Goal: Task Accomplishment & Management: Manage account settings

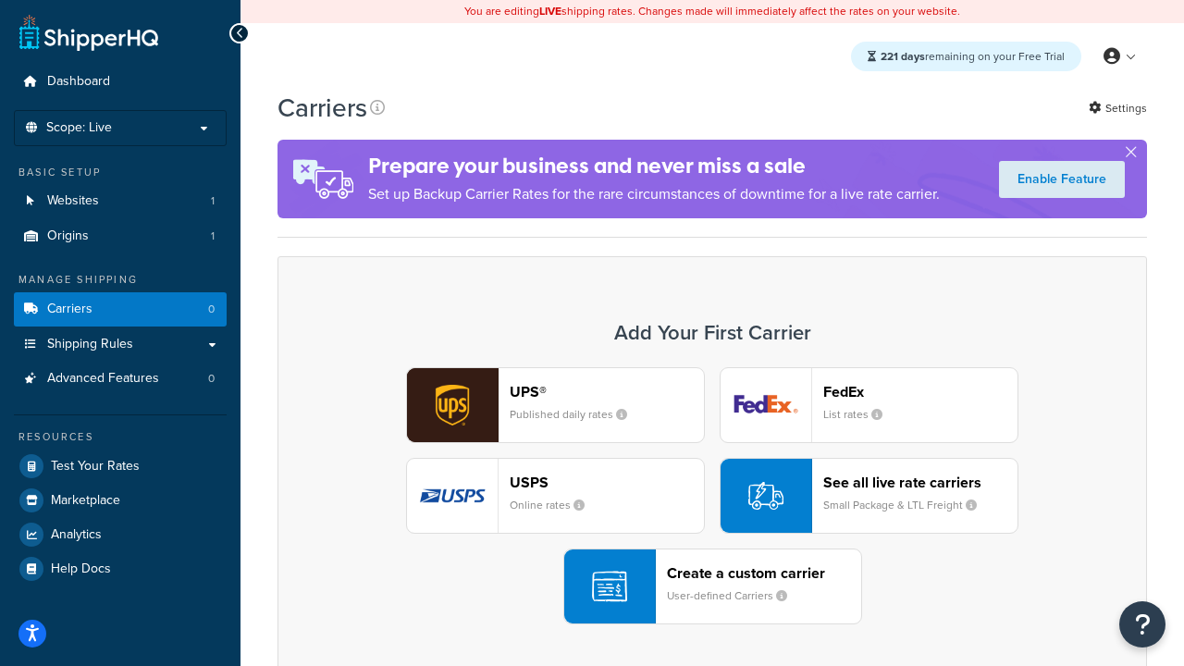
click at [712, 496] on div "UPS® Published daily rates FedEx List rates USPS Online rates See all live rate…" at bounding box center [712, 495] width 831 height 257
click at [920, 391] on header "FedEx" at bounding box center [920, 392] width 194 height 18
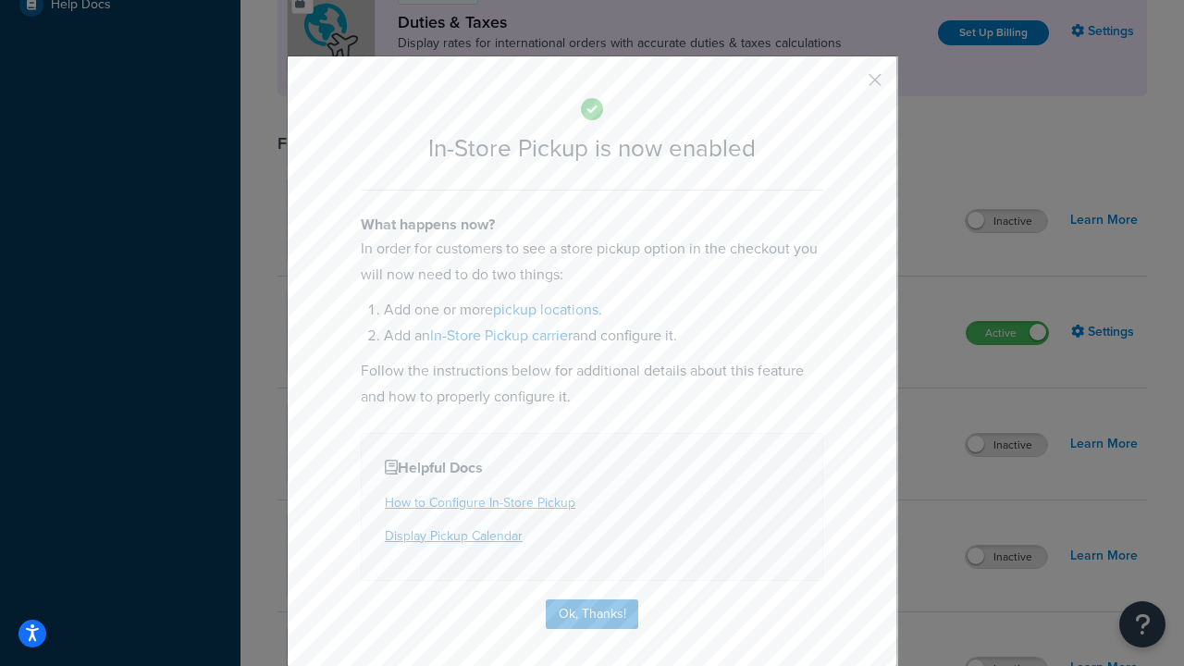
click at [847, 86] on button "button" at bounding box center [847, 86] width 5 height 5
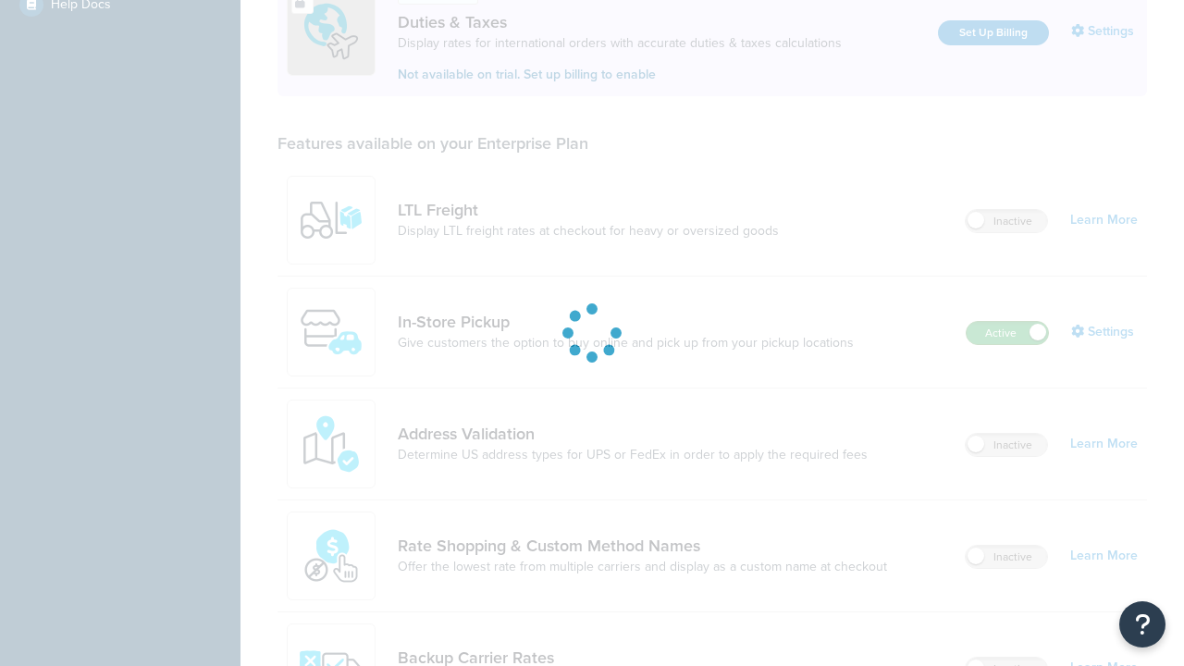
click at [1007, 322] on label "Active" at bounding box center [1007, 333] width 81 height 22
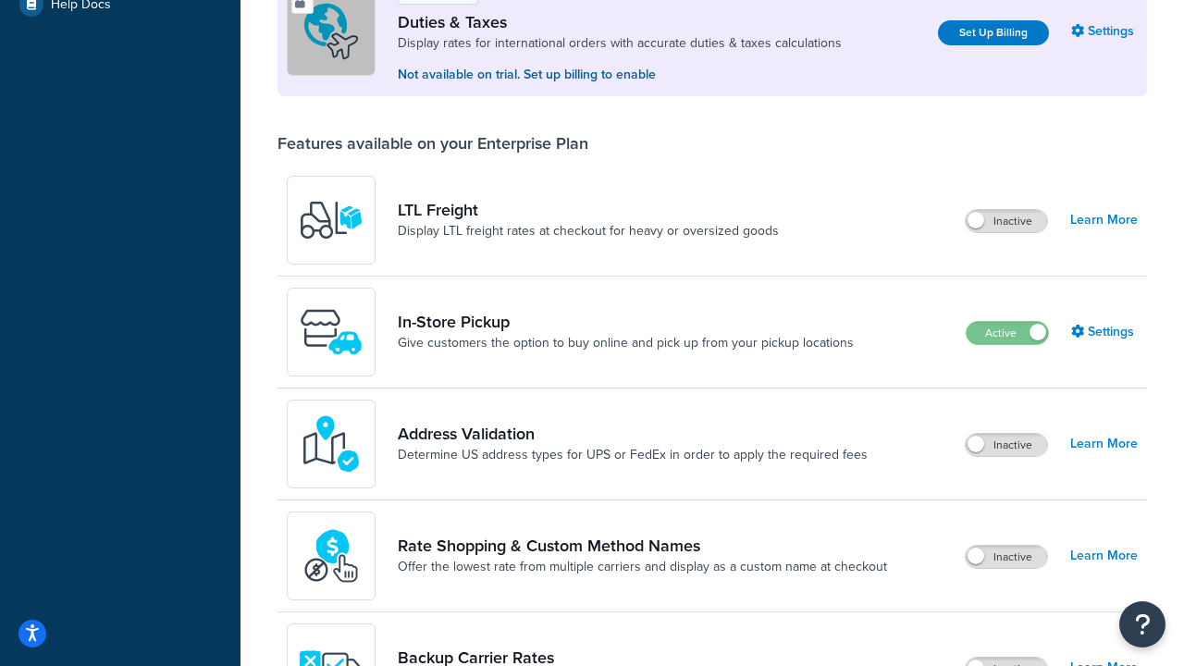
scroll to position [921, 0]
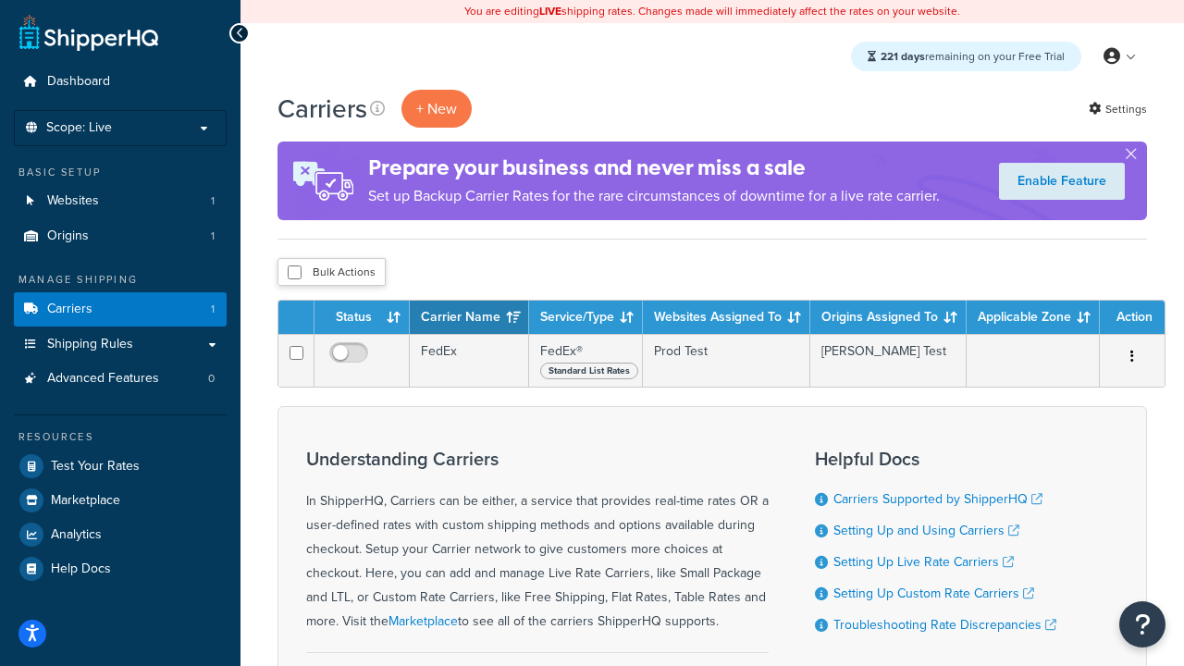
click at [294, 273] on input "checkbox" at bounding box center [295, 272] width 14 height 14
checkbox input "true"
click at [0, 0] on button "Delete" at bounding box center [0, 0] width 0 height 0
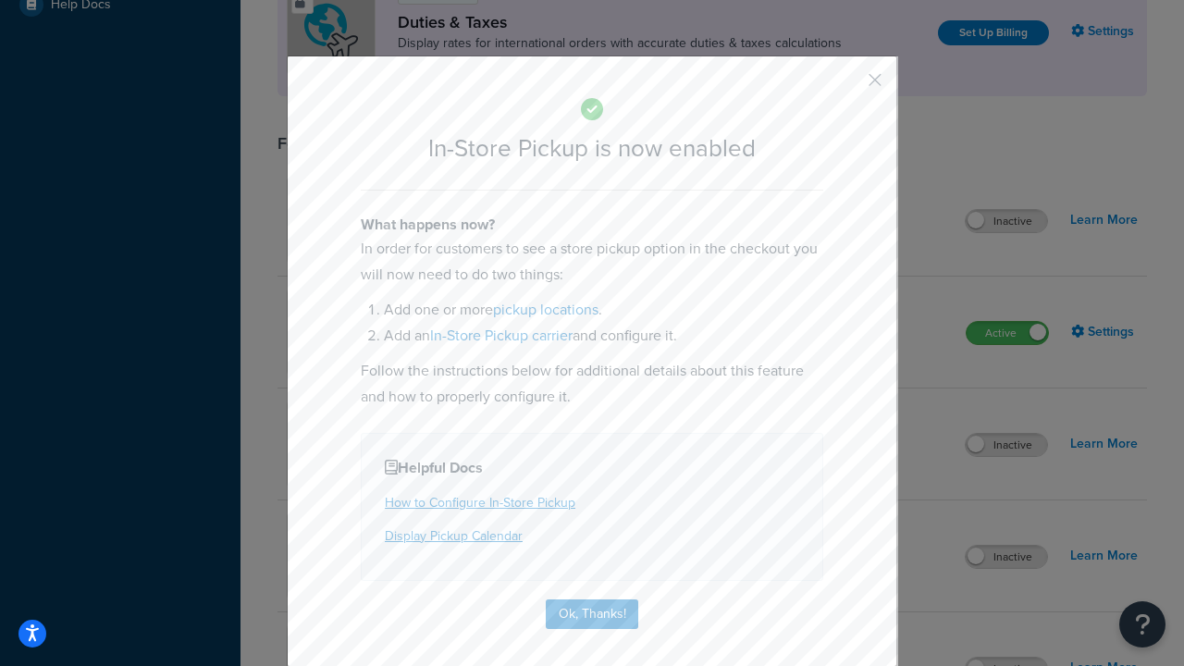
click at [847, 86] on button "button" at bounding box center [847, 86] width 5 height 5
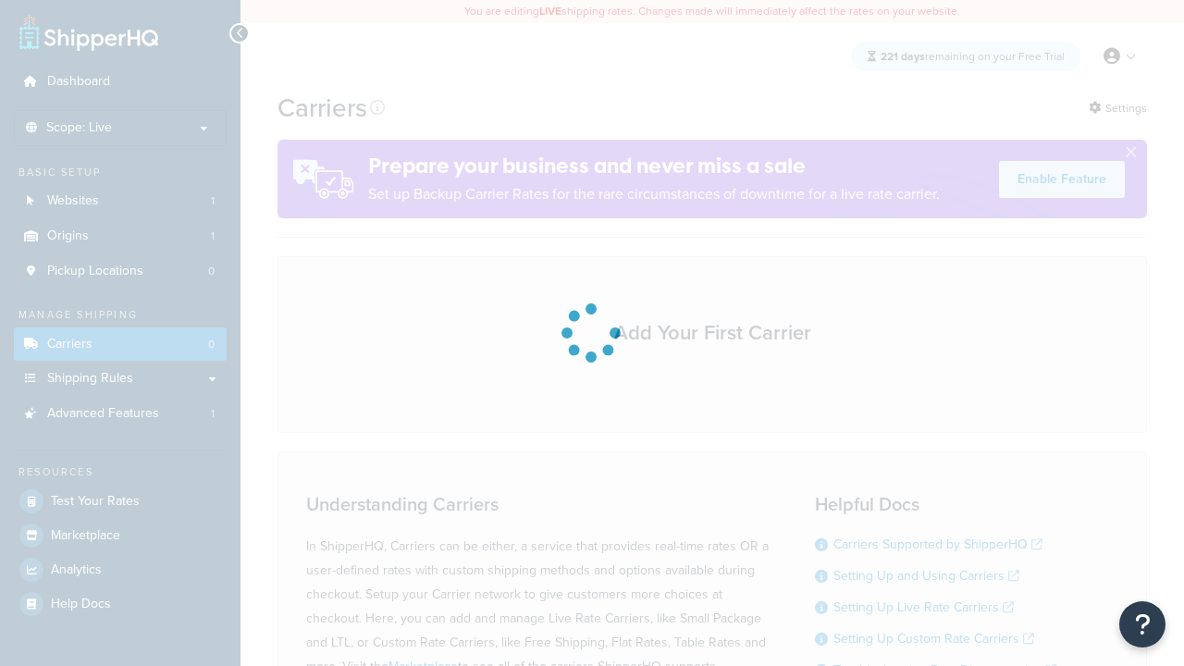
scroll to position [163, 0]
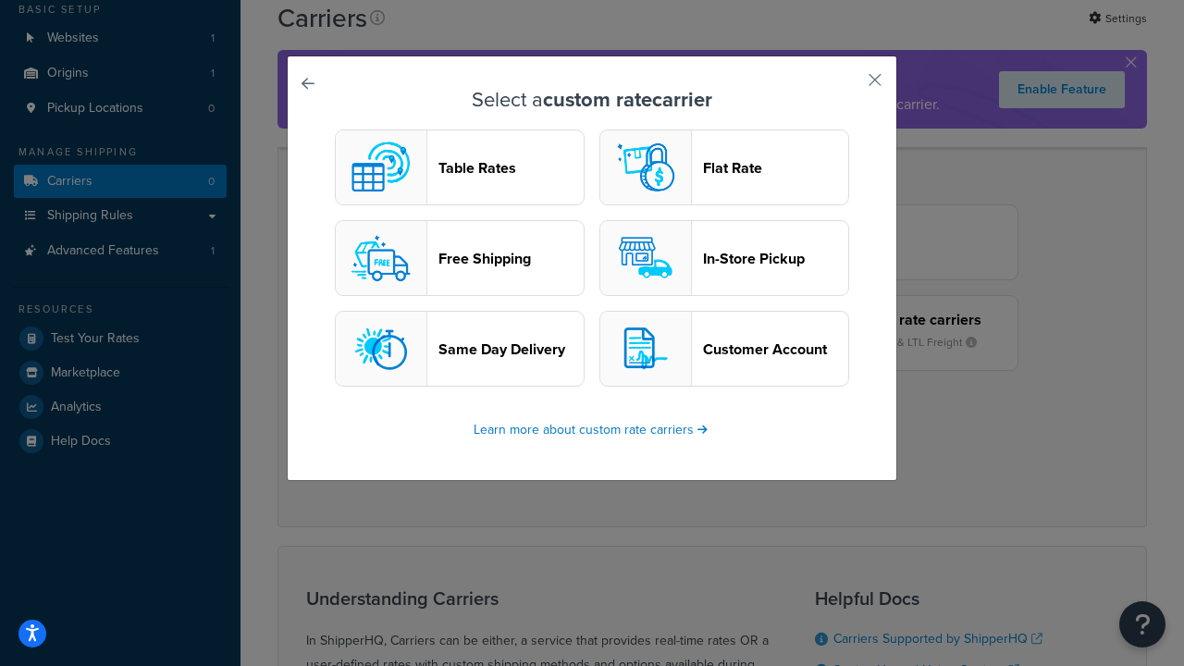
click at [724, 258] on header "In-Store Pickup" at bounding box center [775, 259] width 145 height 18
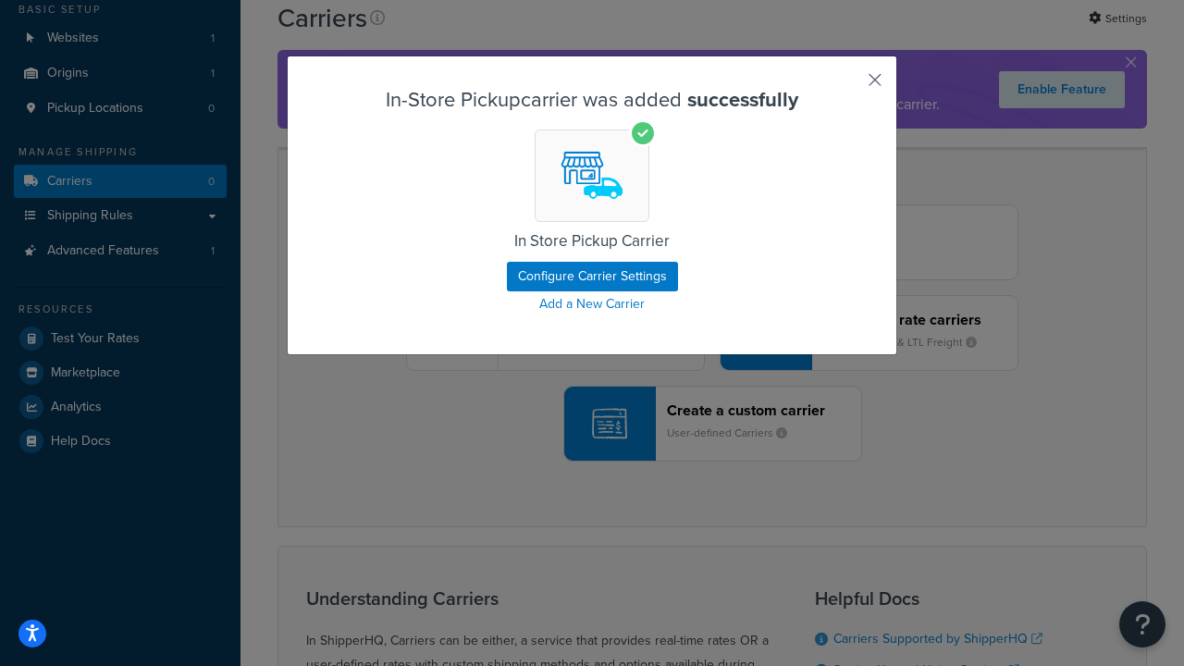
click at [847, 86] on button "button" at bounding box center [847, 86] width 5 height 5
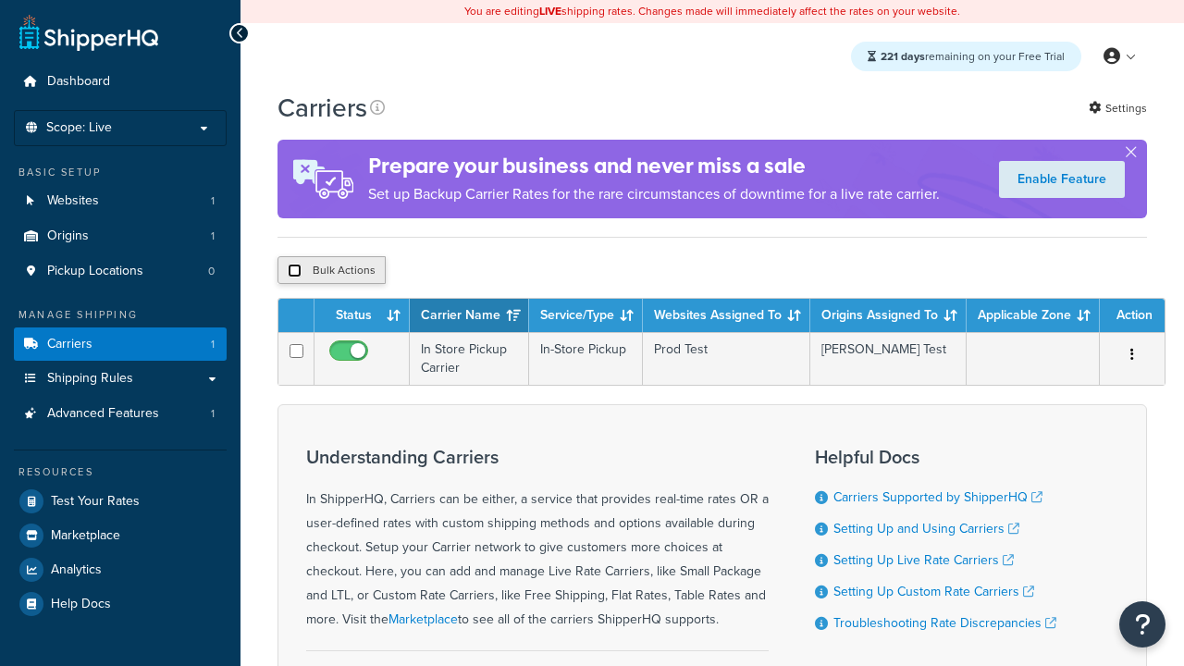
click at [294, 271] on input "checkbox" at bounding box center [295, 271] width 14 height 14
checkbox input "true"
click at [0, 0] on button "Duplicate" at bounding box center [0, 0] width 0 height 0
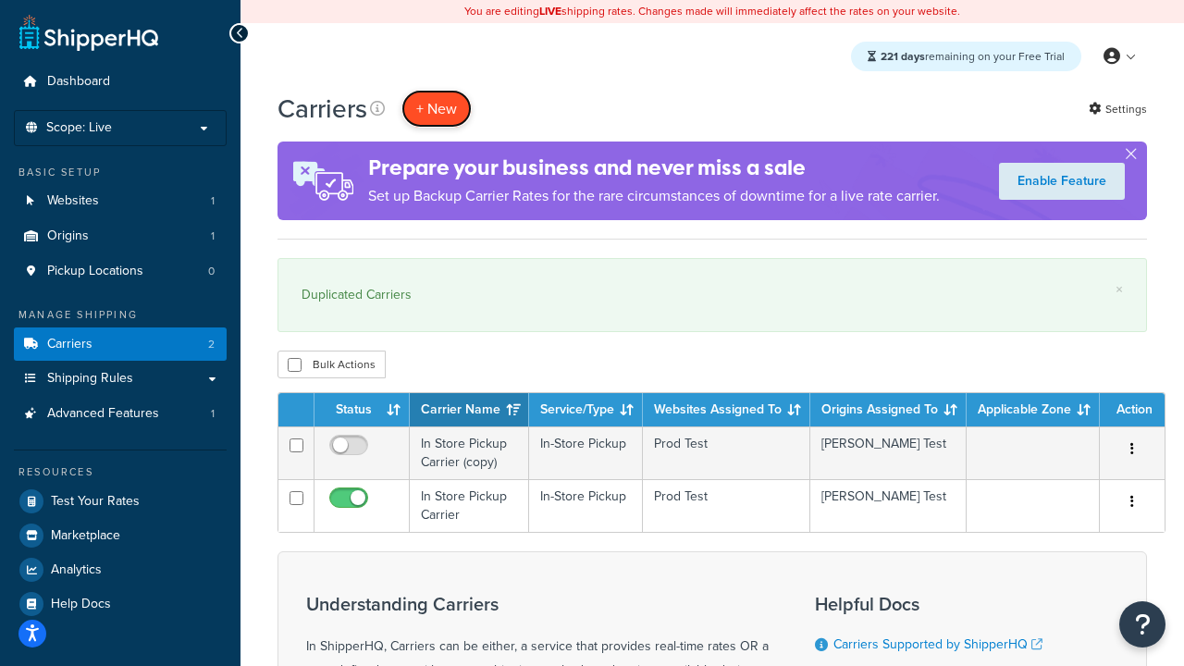
click at [437, 108] on button "+ New" at bounding box center [436, 109] width 70 height 38
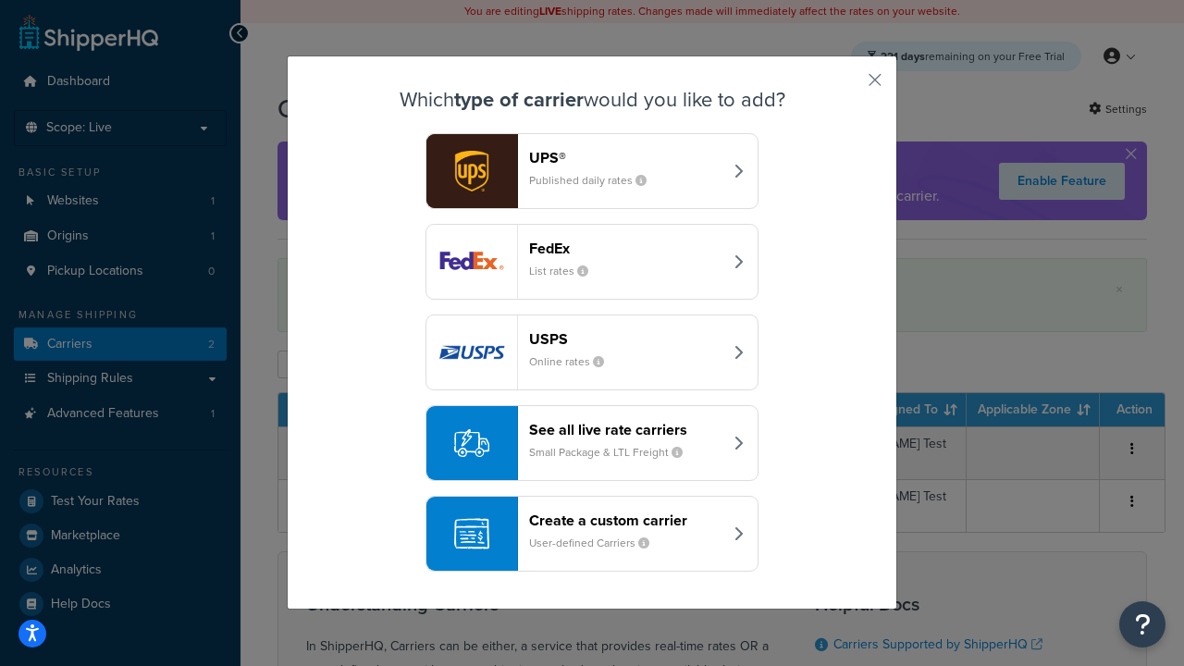
click at [592, 534] on div "Create a custom carrier User-defined Carriers" at bounding box center [625, 534] width 193 height 44
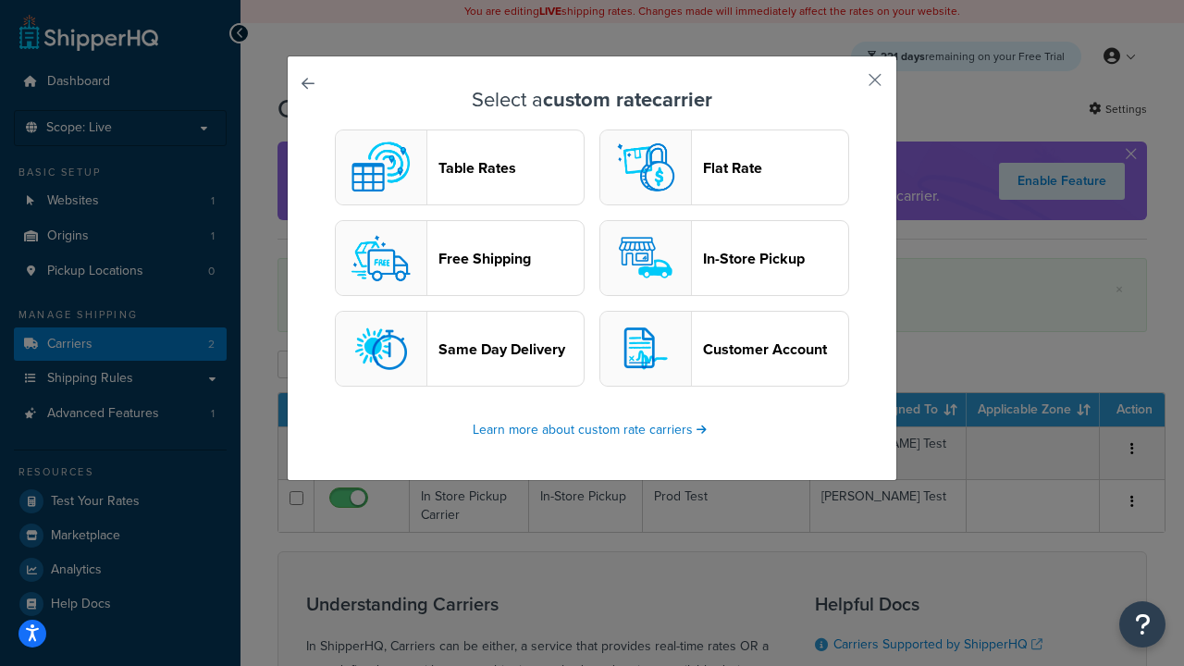
click at [724, 167] on header "Flat Rate" at bounding box center [775, 168] width 145 height 18
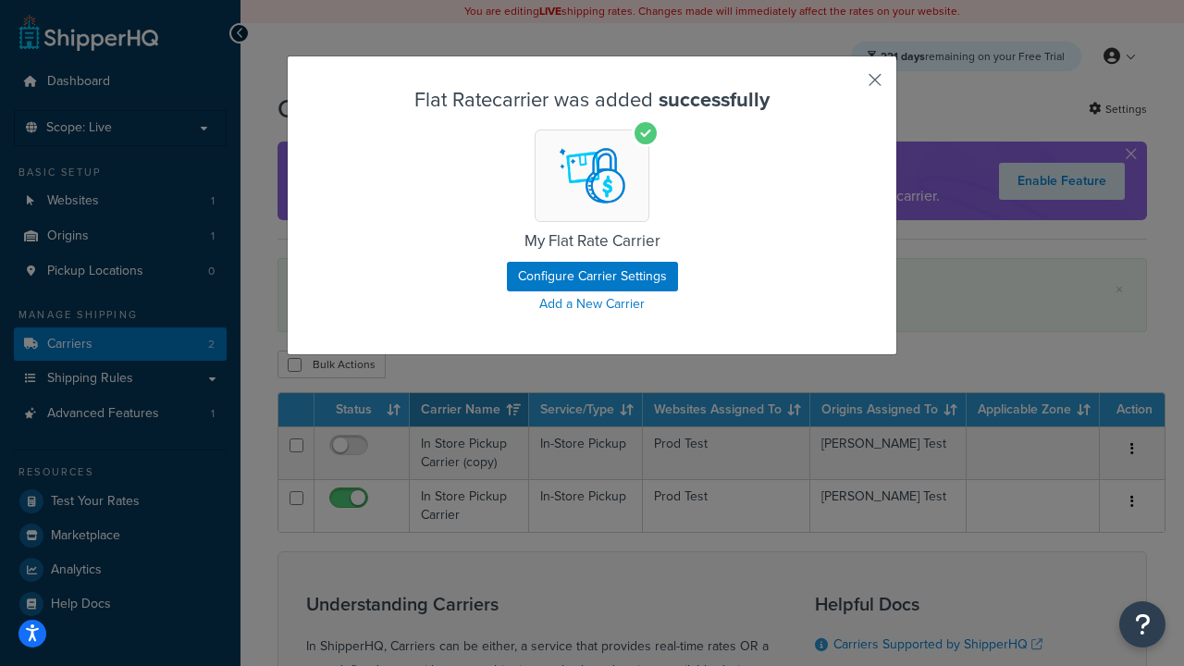
click at [847, 86] on button "button" at bounding box center [847, 86] width 5 height 5
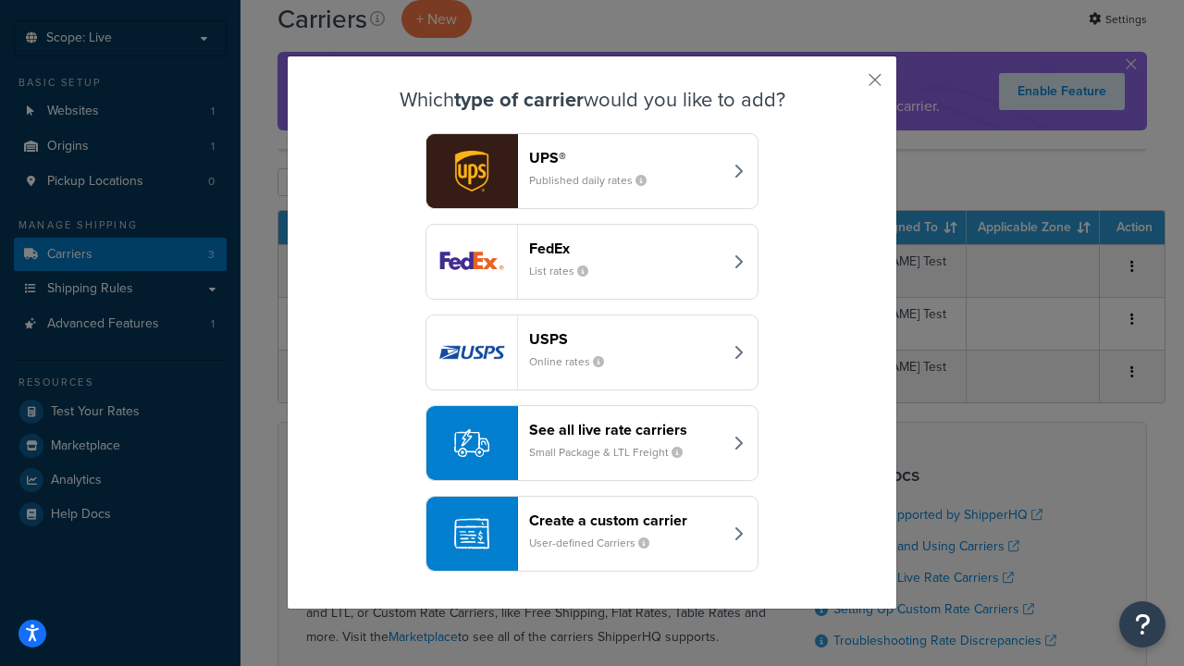
click at [592, 534] on div "Create a custom carrier User-defined Carriers" at bounding box center [625, 534] width 193 height 44
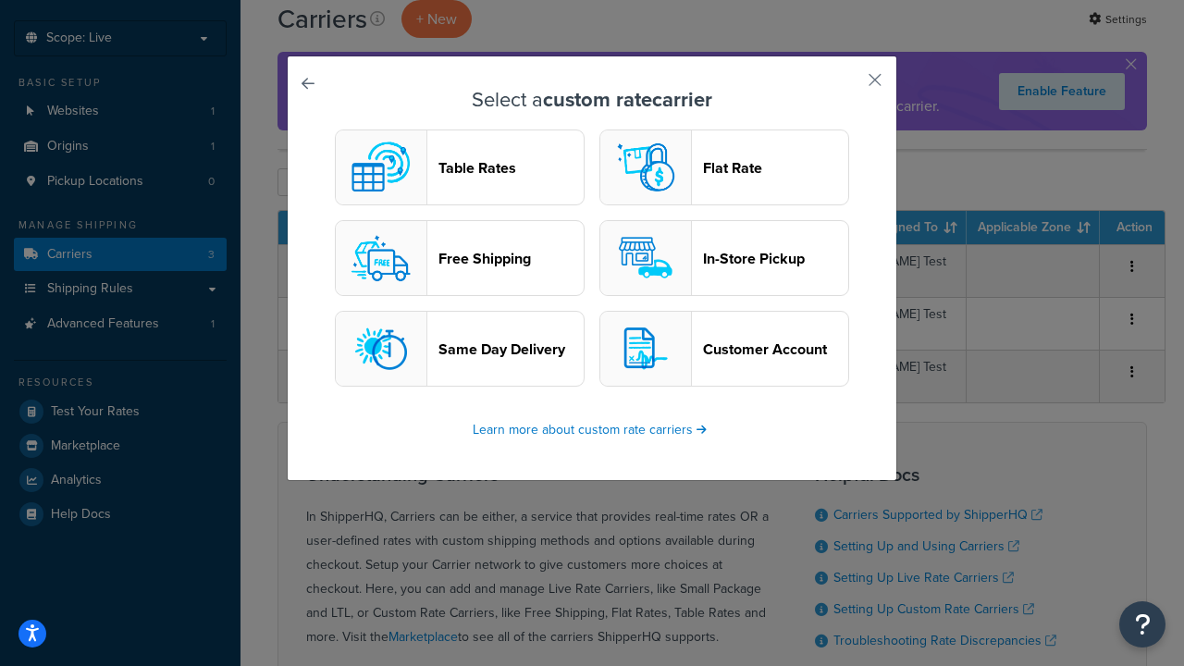
click at [460, 167] on header "Table Rates" at bounding box center [510, 168] width 145 height 18
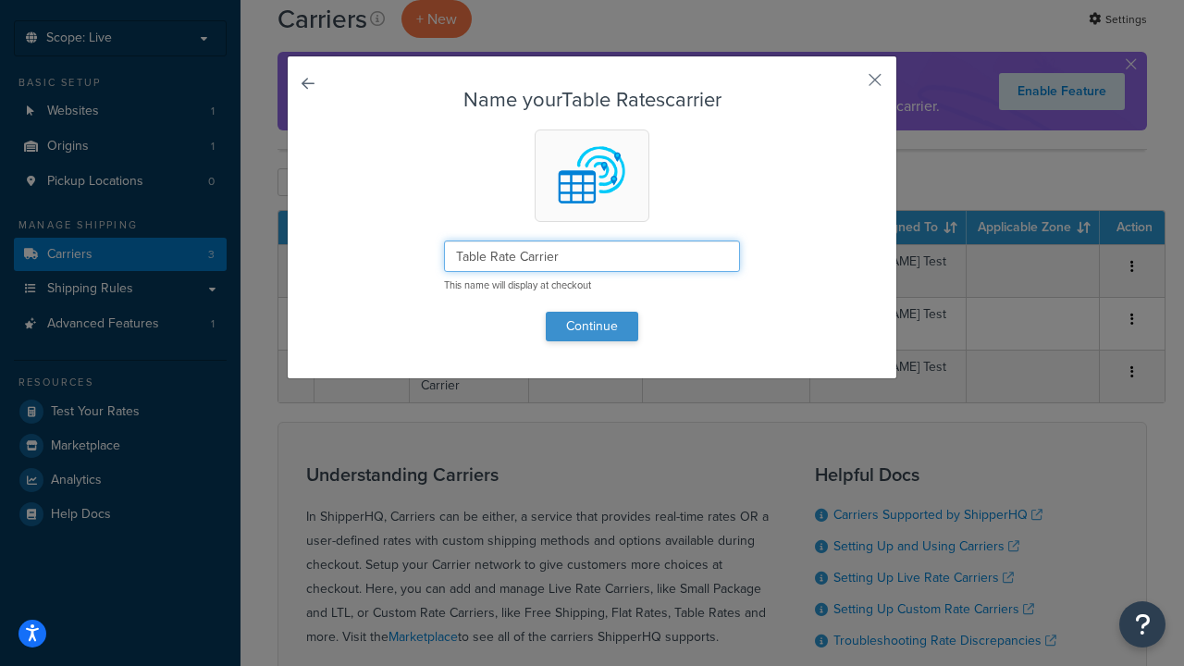
type input "Table Rate Carrier"
click at [592, 326] on button "Continue" at bounding box center [592, 327] width 92 height 30
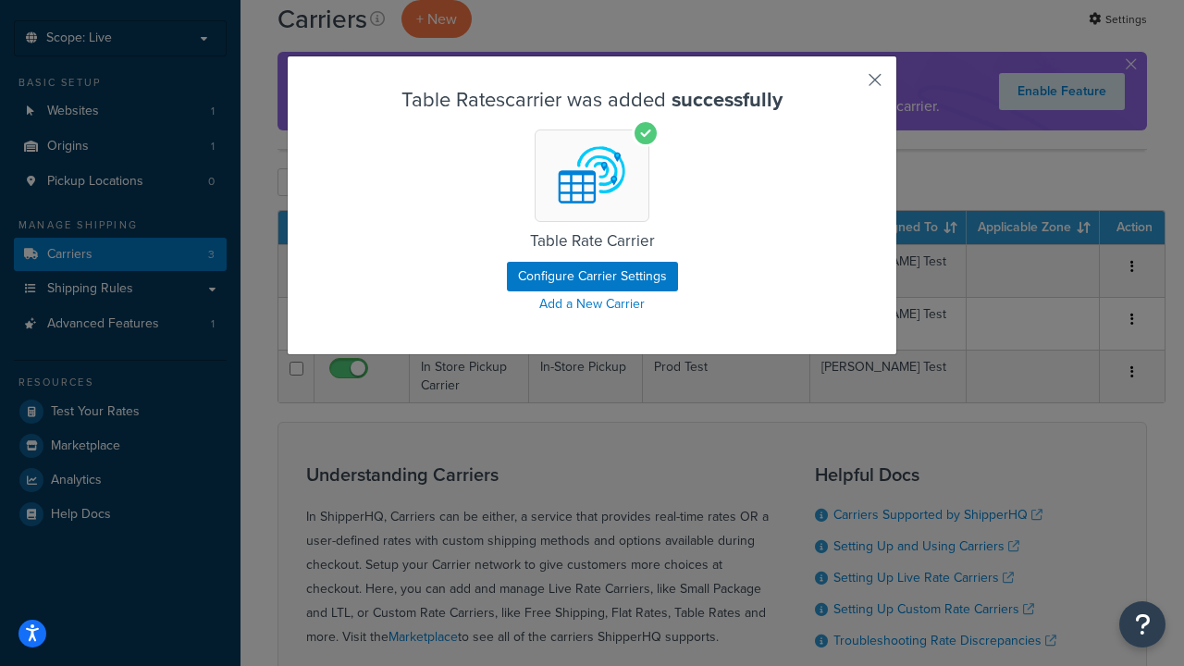
click at [847, 86] on button "button" at bounding box center [847, 86] width 5 height 5
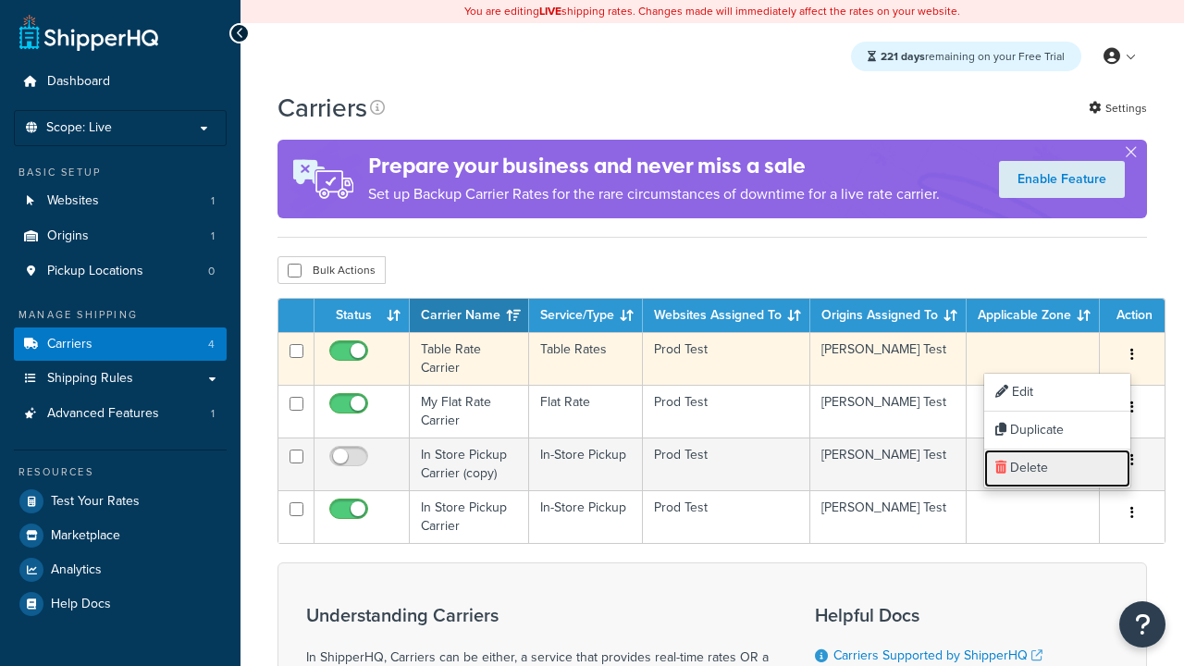
click at [1057, 468] on link "Delete" at bounding box center [1057, 469] width 146 height 38
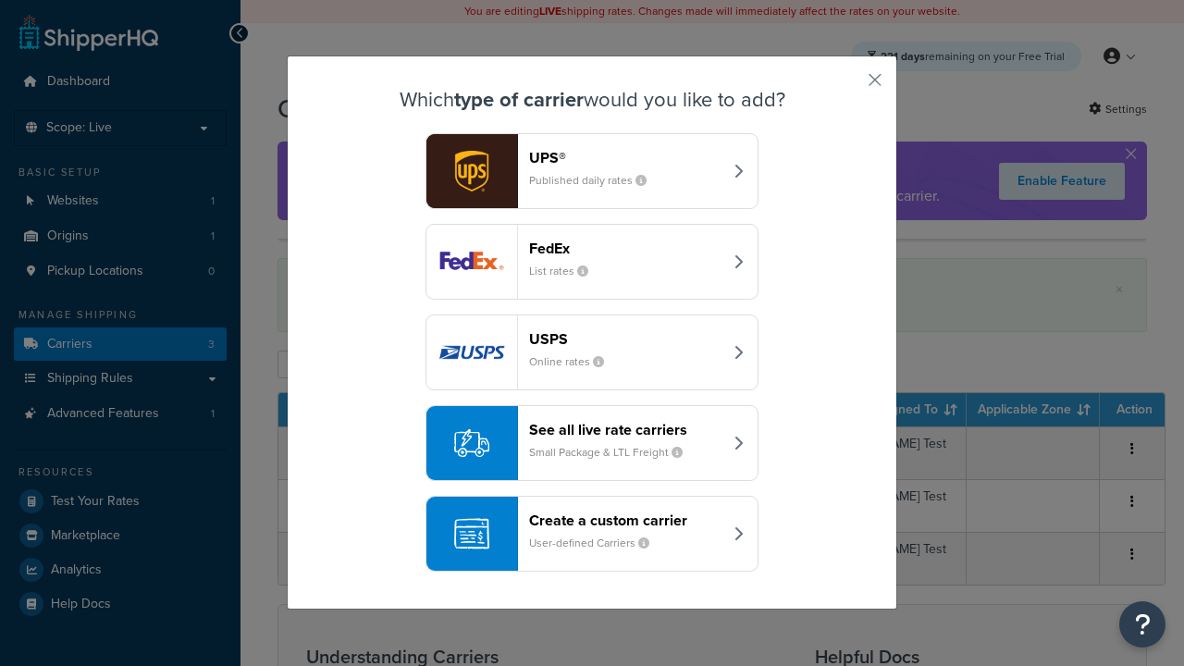
scroll to position [90, 0]
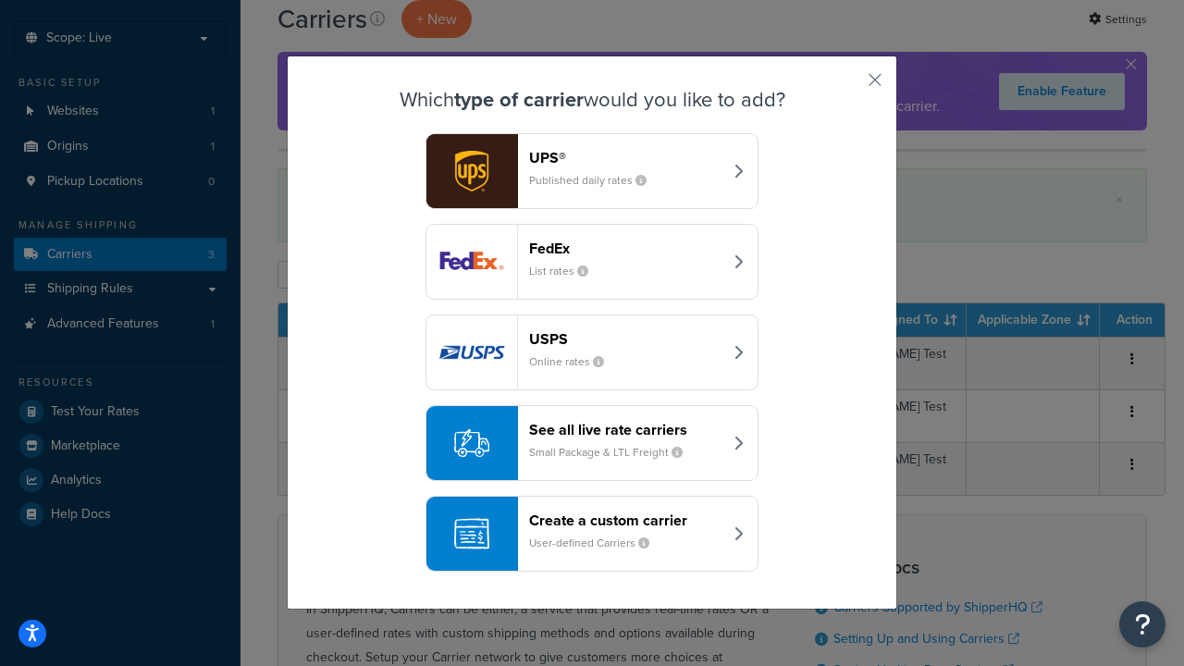
click at [592, 443] on div "See all live rate carriers Small Package & LTL Freight" at bounding box center [625, 443] width 193 height 44
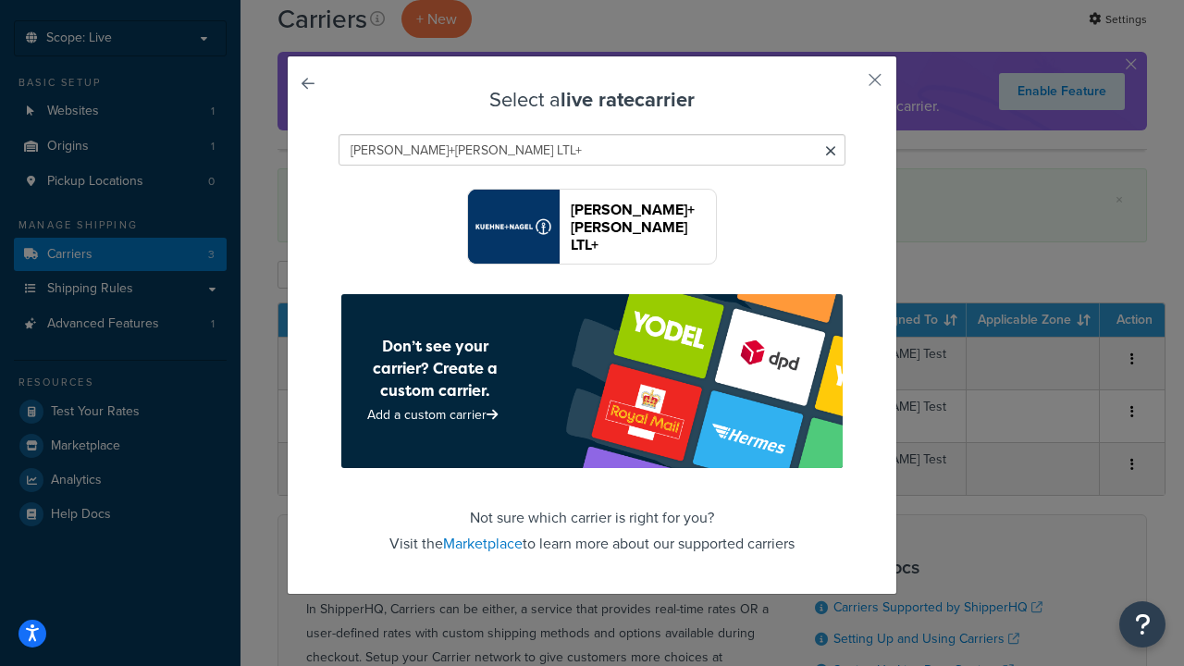
click at [643, 227] on header "Kuehne+Nagel LTL+" at bounding box center [643, 227] width 145 height 53
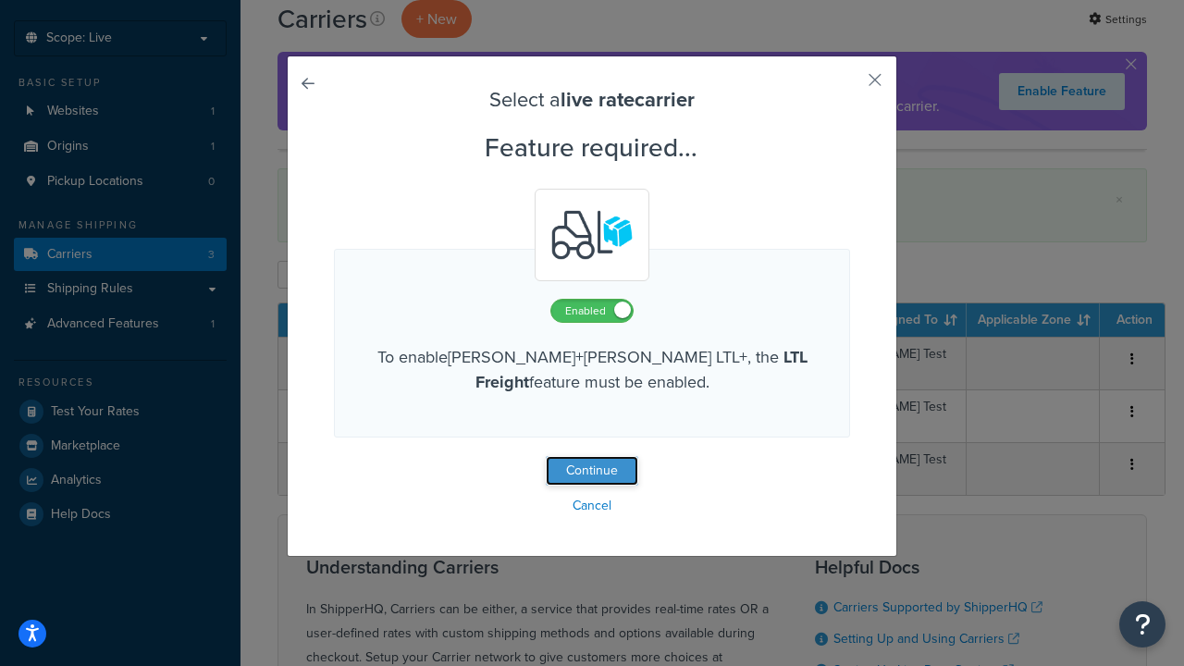
click at [592, 472] on button "Continue" at bounding box center [592, 471] width 92 height 30
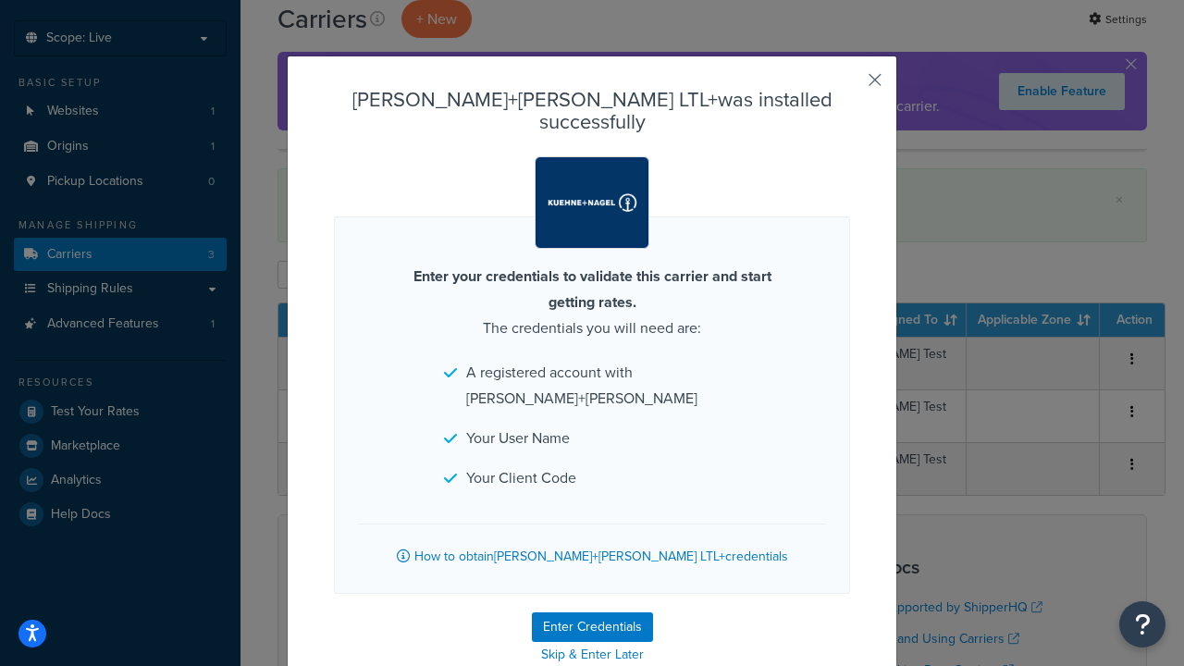
click at [847, 86] on button "button" at bounding box center [847, 86] width 5 height 5
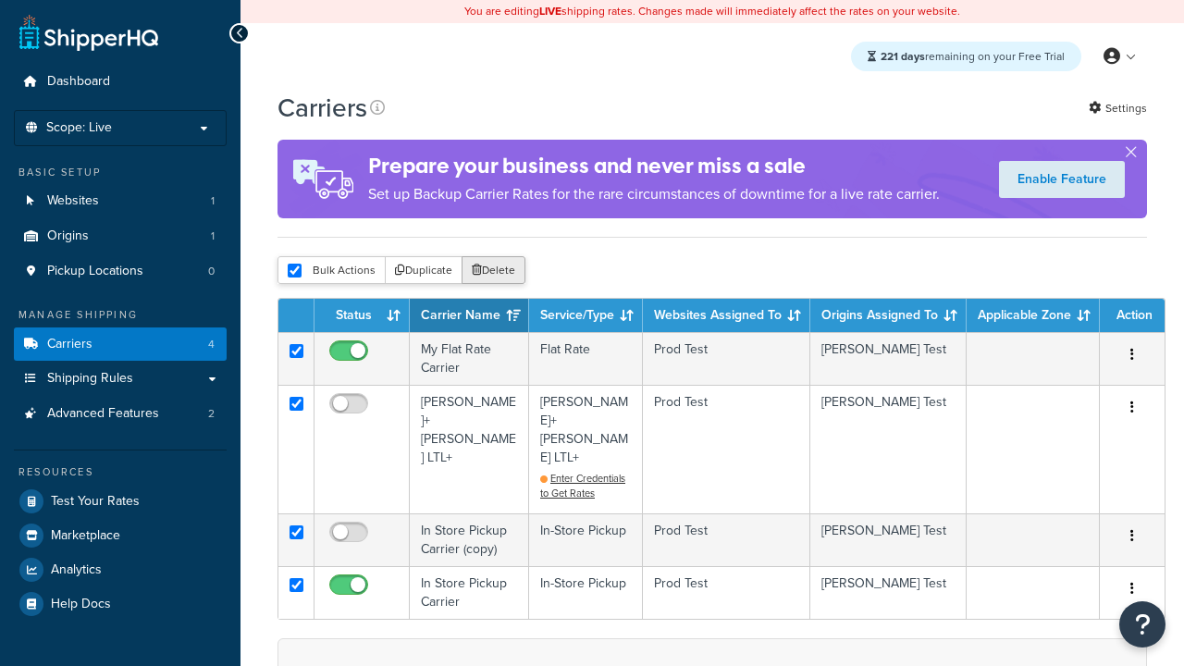
click at [498, 273] on button "Delete" at bounding box center [494, 270] width 64 height 28
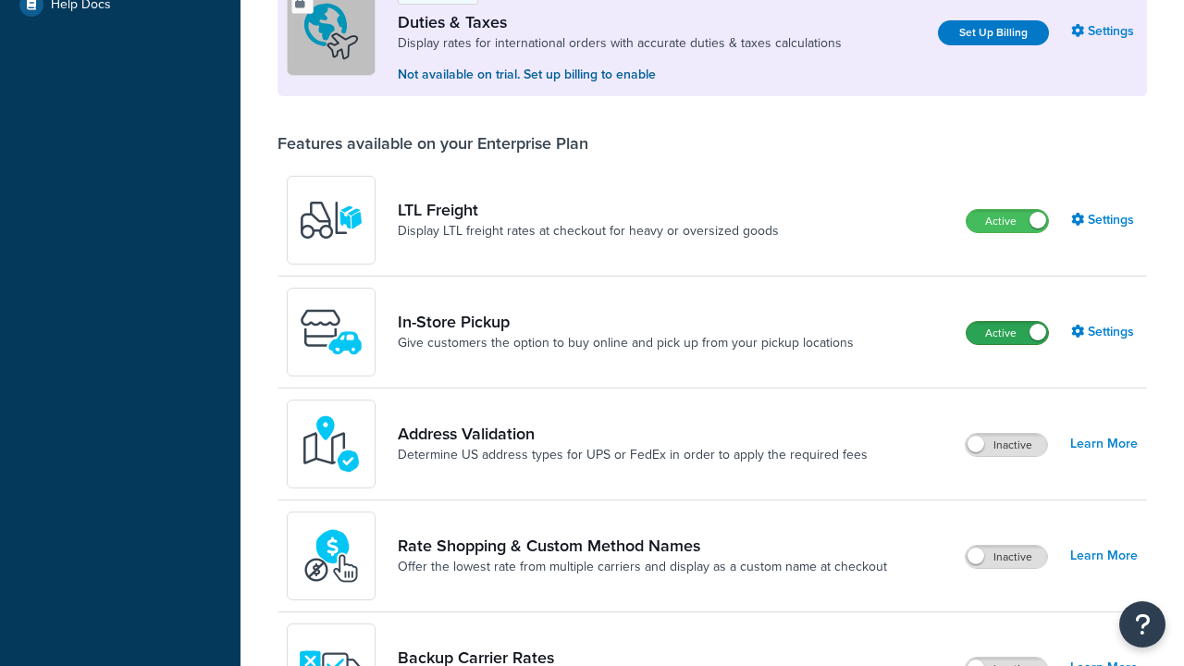
scroll to position [564, 0]
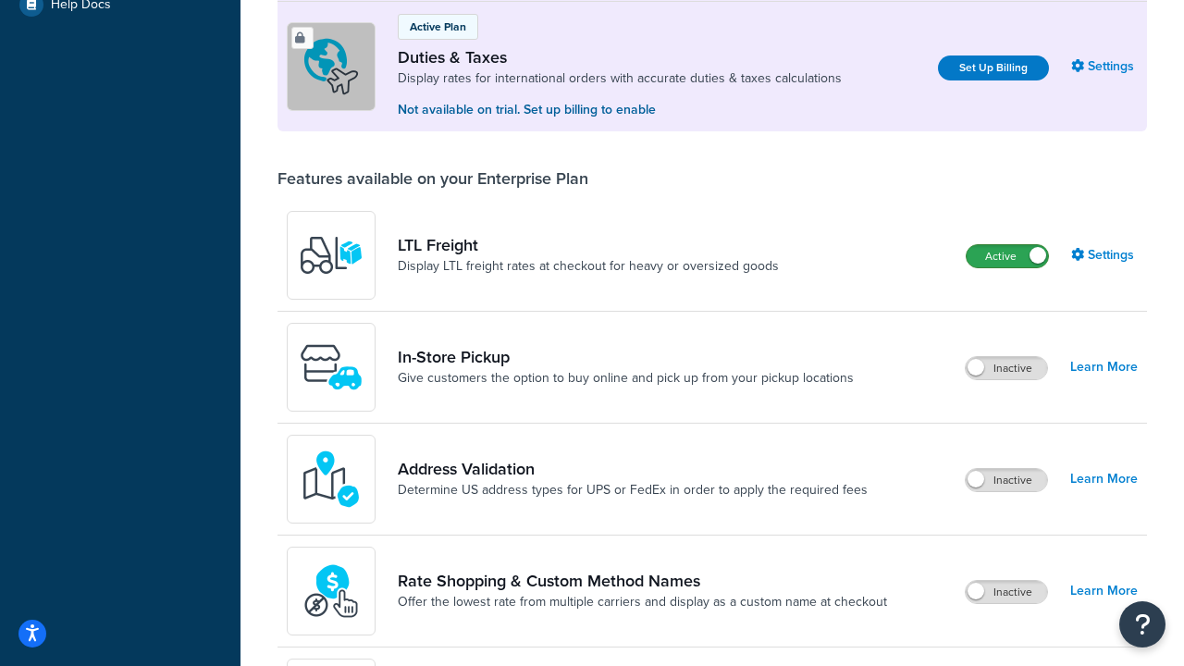
click at [1007, 256] on label "Active" at bounding box center [1007, 256] width 81 height 22
